Goal: Task Accomplishment & Management: Use online tool/utility

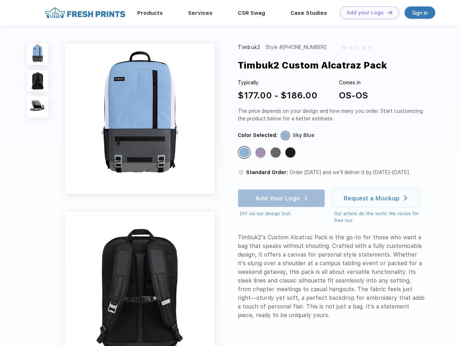
click at [367, 13] on link "Add your Logo Design Tool" at bounding box center [369, 12] width 59 height 13
click at [0, 0] on div "Design Tool" at bounding box center [0, 0] width 0 height 0
click at [386, 12] on link "Add your Logo Design Tool" at bounding box center [369, 12] width 59 height 13
click at [38, 54] on img at bounding box center [37, 54] width 21 height 21
click at [38, 81] on img at bounding box center [37, 80] width 21 height 21
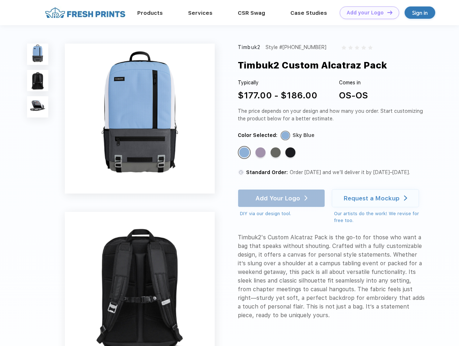
click at [38, 107] on img at bounding box center [37, 106] width 21 height 21
click at [245, 153] on div "Standard Color" at bounding box center [244, 152] width 10 height 10
click at [261, 153] on div "Standard Color" at bounding box center [260, 152] width 10 height 10
click at [276, 153] on div "Standard Color" at bounding box center [275, 152] width 10 height 10
click at [291, 153] on div "Standard Color" at bounding box center [290, 152] width 10 height 10
